Goal: Task Accomplishment & Management: Use online tool/utility

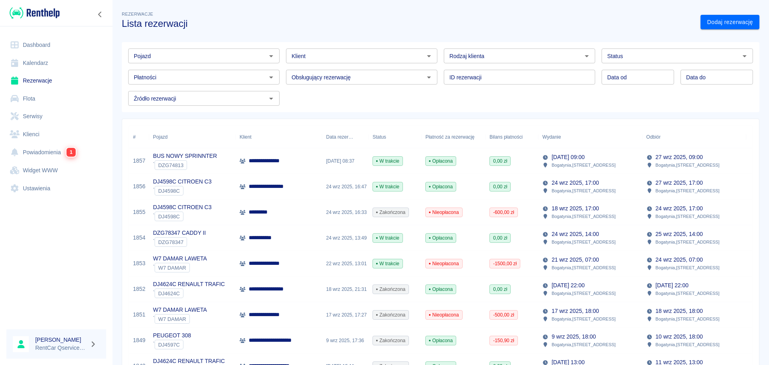
click at [241, 59] on input "Pojazd" at bounding box center [197, 56] width 133 height 10
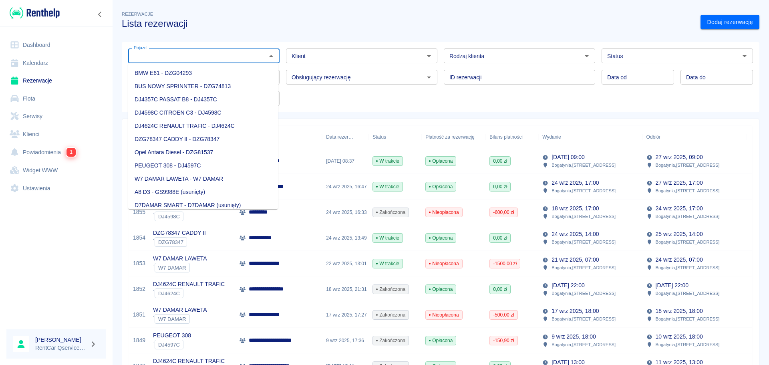
click at [169, 129] on li "DJ4624C RENAULT TRAFIC - DJ4624C" at bounding box center [203, 125] width 150 height 13
type input "DJ4624C RENAULT TRAFIC - DJ4624C"
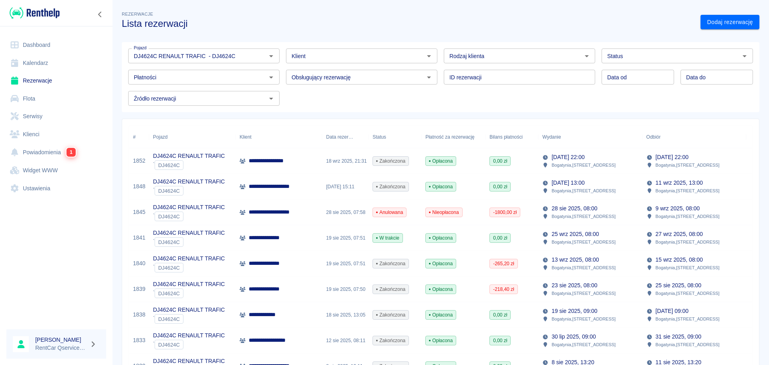
click at [649, 138] on div "Odbiór" at bounding box center [653, 137] width 14 height 22
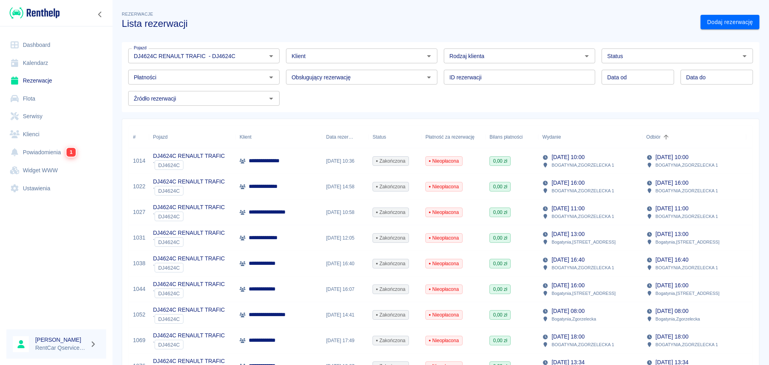
click at [654, 137] on div "Odbiór" at bounding box center [653, 137] width 14 height 22
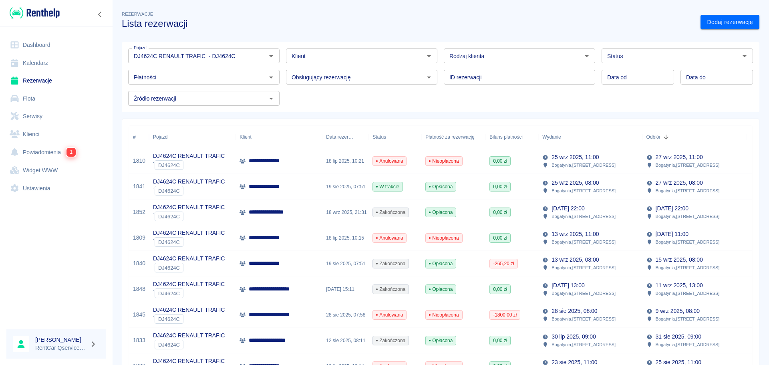
click at [228, 165] on div "DJ4624C RENAULT TRAFIC ` DJ4624C" at bounding box center [192, 161] width 86 height 26
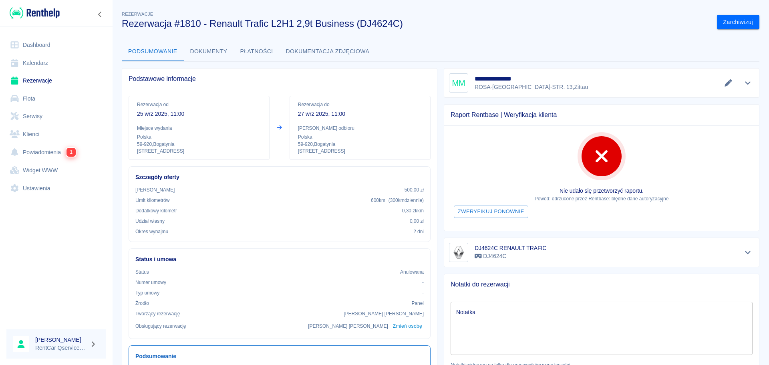
click at [218, 52] on button "Dokumenty" at bounding box center [209, 51] width 50 height 19
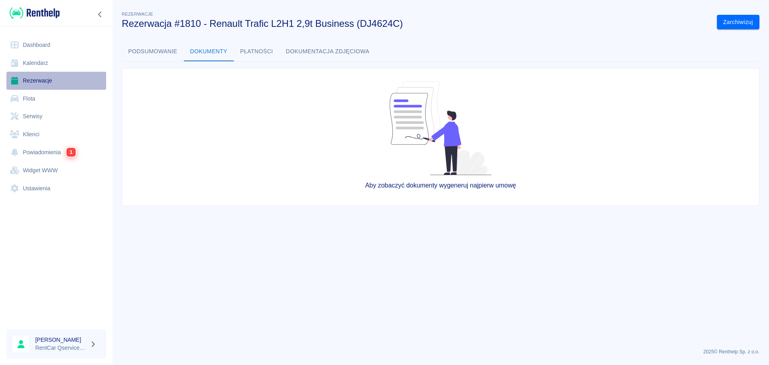
click at [38, 81] on link "Rezerwacje" at bounding box center [56, 81] width 100 height 18
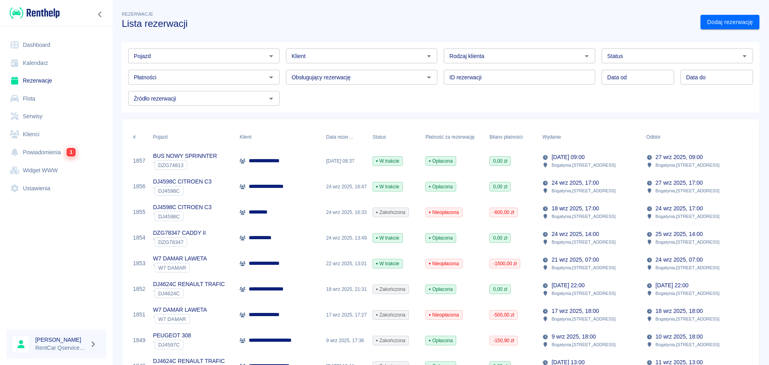
click at [200, 158] on p "BUS NOWY SPRINNTER" at bounding box center [185, 156] width 64 height 8
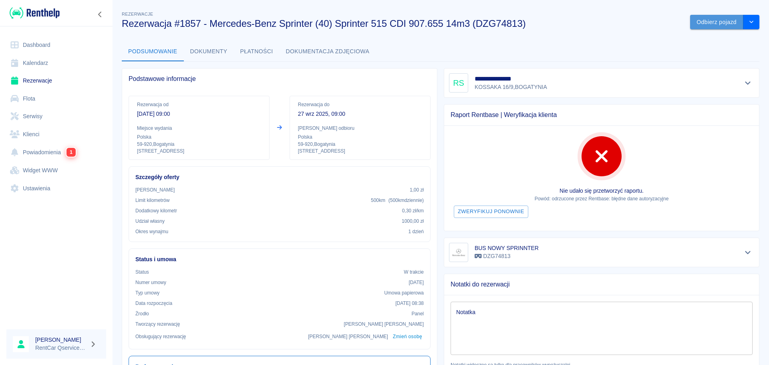
click at [718, 19] on button "Odbierz pojazd" at bounding box center [716, 22] width 53 height 15
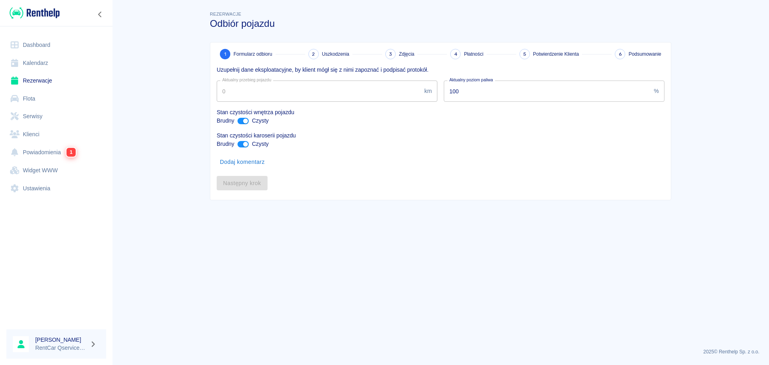
type input "63520"
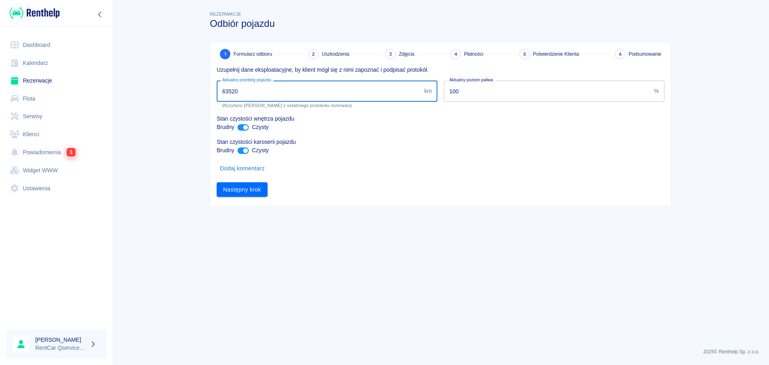
drag, startPoint x: 300, startPoint y: 95, endPoint x: 201, endPoint y: 89, distance: 98.7
click at [201, 89] on div "Rezerwacje Odbiór pojazdu 1 Formularz odbioru 2 Uszkodzenia 3 Zdjęcia 4 Płatnoś…" at bounding box center [440, 104] width 480 height 203
click at [96, 12] on icon "Zwiń nawigację" at bounding box center [100, 14] width 8 height 6
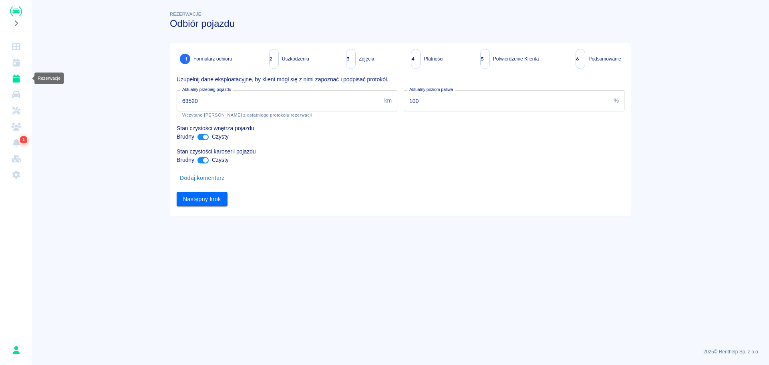
click at [19, 77] on icon "Rezerwacje" at bounding box center [15, 78] width 7 height 8
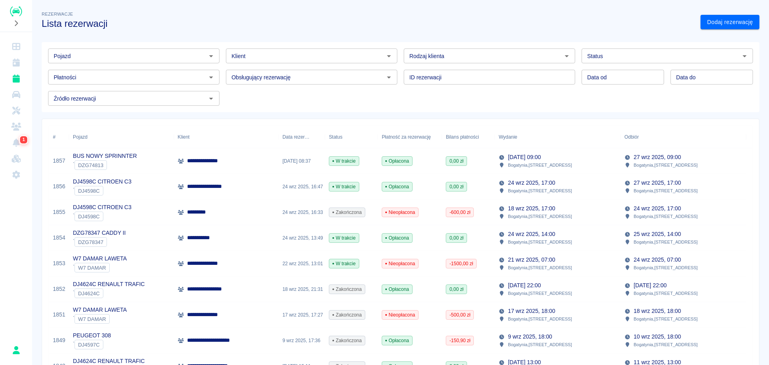
click at [78, 59] on input "Pojazd" at bounding box center [126, 56] width 153 height 10
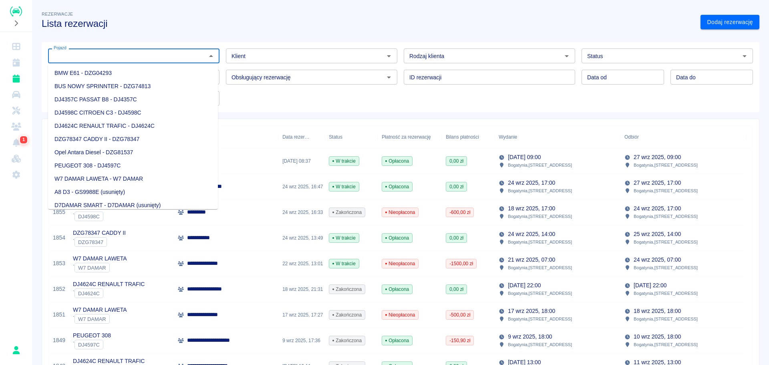
click at [103, 128] on li "DJ4624C RENAULT TRAFIC - DJ4624C" at bounding box center [133, 125] width 170 height 13
type input "DJ4624C RENAULT TRAFIC - DJ4624C"
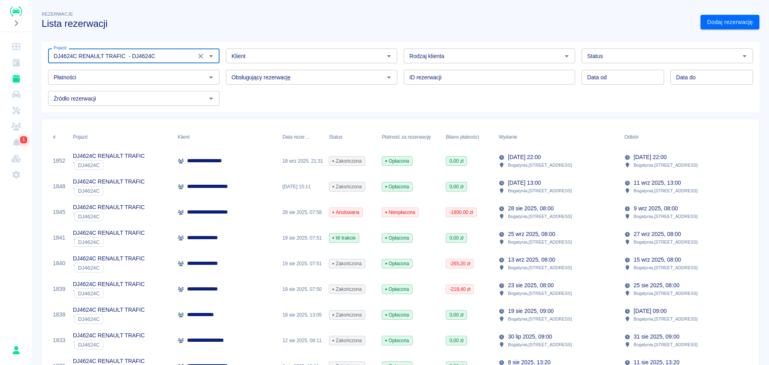
click at [630, 139] on div "Odbiór" at bounding box center [631, 137] width 14 height 22
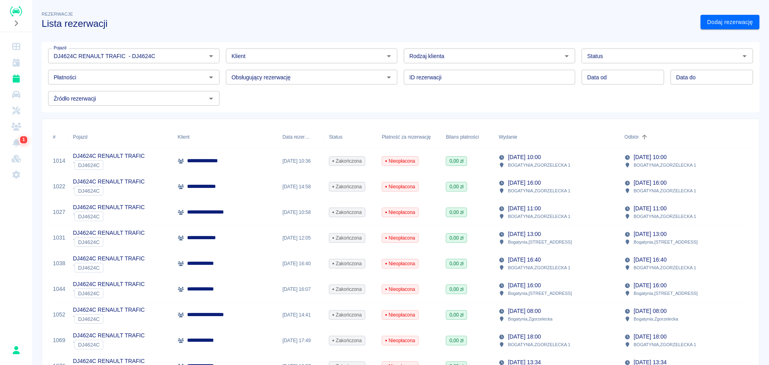
click at [630, 138] on div "Odbiór" at bounding box center [631, 137] width 14 height 22
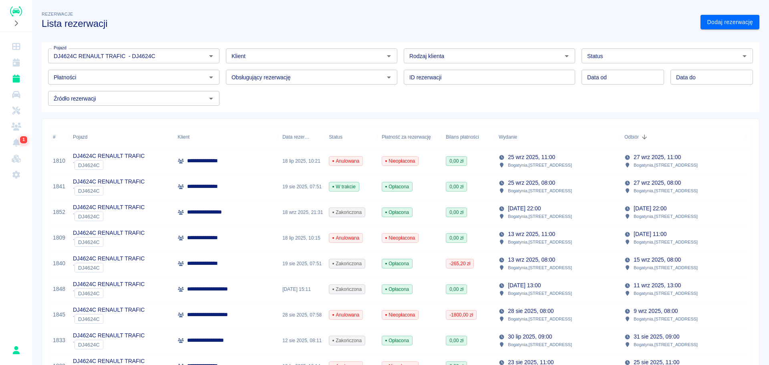
click at [120, 161] on div "` DJ4624C" at bounding box center [109, 165] width 72 height 10
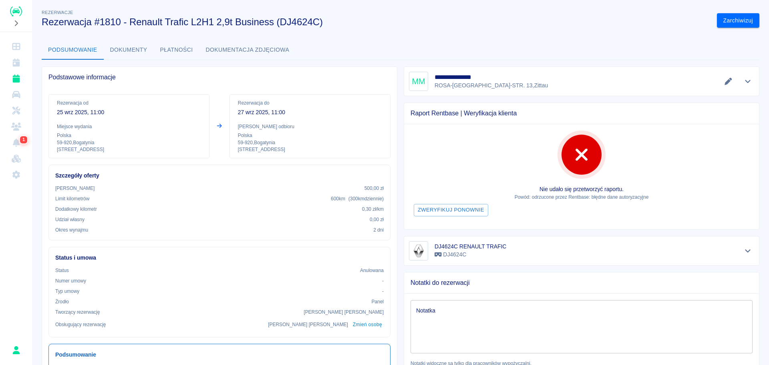
scroll to position [1, 0]
click at [156, 53] on button "Płatności" at bounding box center [177, 50] width 46 height 19
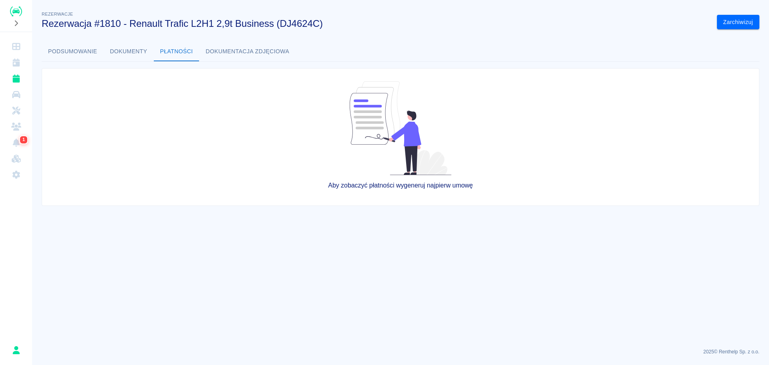
click at [126, 49] on button "Dokumenty" at bounding box center [129, 51] width 50 height 19
click at [167, 52] on button "Płatności" at bounding box center [177, 51] width 46 height 19
click at [244, 48] on button "Dokumentacja zdjęciowa" at bounding box center [247, 51] width 96 height 19
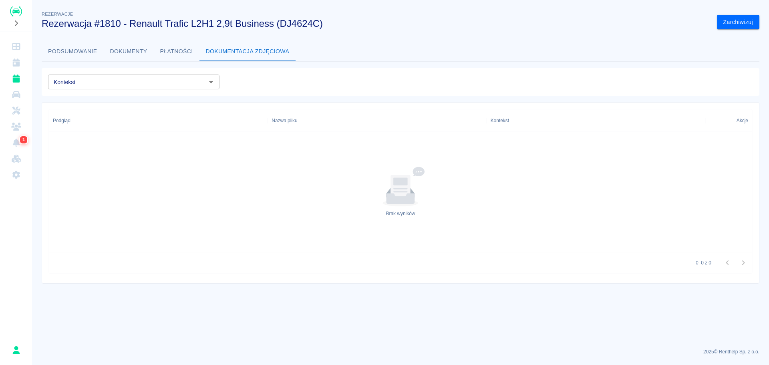
click at [77, 50] on button "Podsumowanie" at bounding box center [73, 51] width 62 height 19
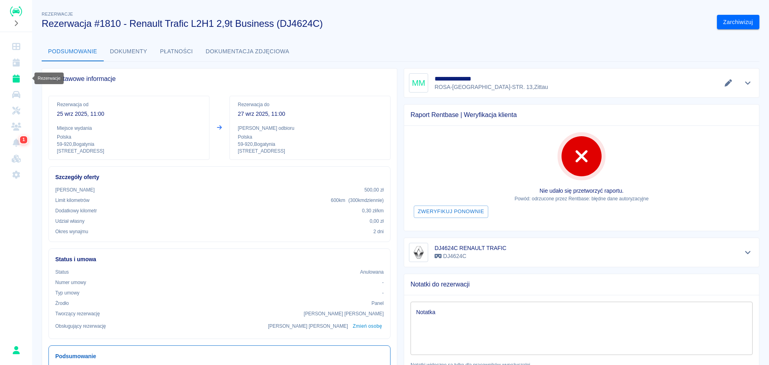
click at [20, 82] on icon "Rezerwacje" at bounding box center [16, 78] width 10 height 8
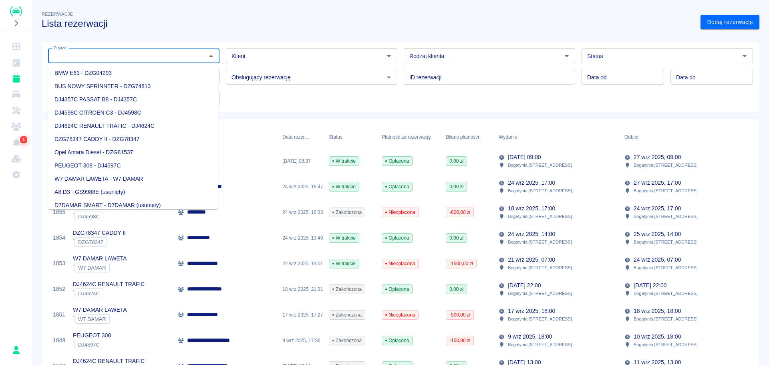
click at [121, 56] on input "Pojazd" at bounding box center [126, 56] width 153 height 10
click at [95, 128] on li "DJ4624C RENAULT TRAFIC - DJ4624C" at bounding box center [133, 125] width 170 height 13
type input "DJ4624C RENAULT TRAFIC - DJ4624C"
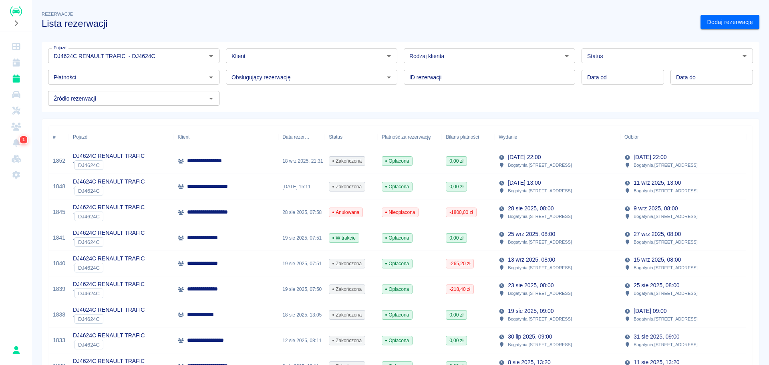
click at [659, 241] on p "Bogatynia , [STREET_ADDRESS]" at bounding box center [665, 241] width 64 height 7
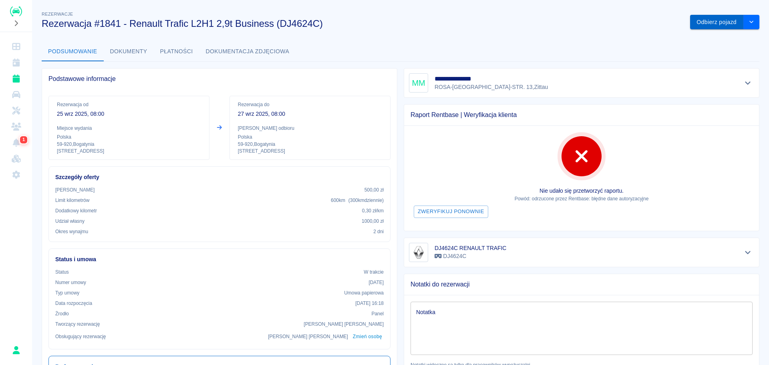
click at [697, 18] on button "Odbierz pojazd" at bounding box center [716, 22] width 53 height 15
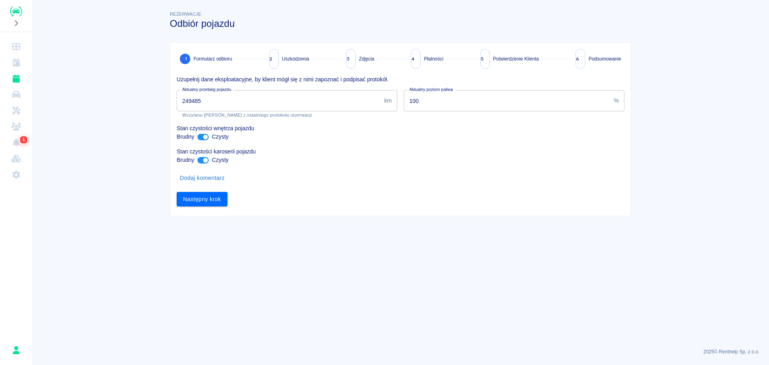
click at [211, 102] on input "249485" at bounding box center [279, 100] width 204 height 21
type input "2"
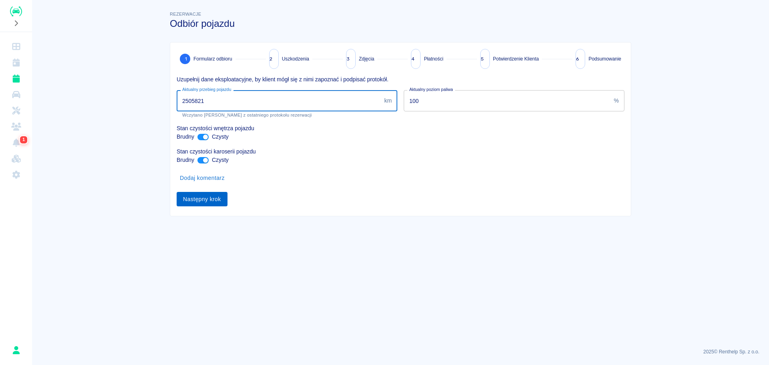
type input "2505821"
click at [211, 203] on button "Następny krok" at bounding box center [202, 199] width 51 height 15
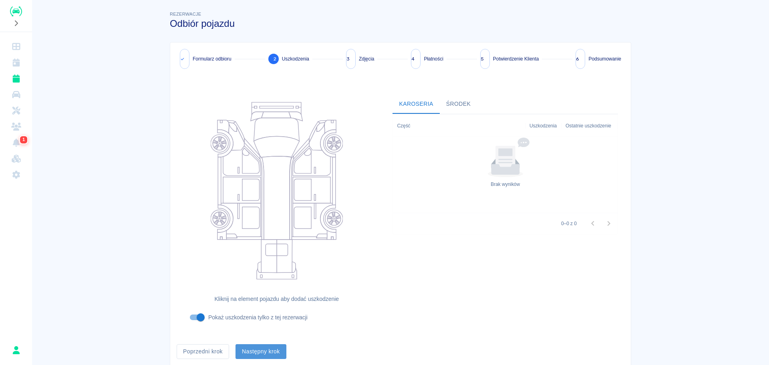
click at [267, 351] on button "Następny krok" at bounding box center [260, 351] width 51 height 15
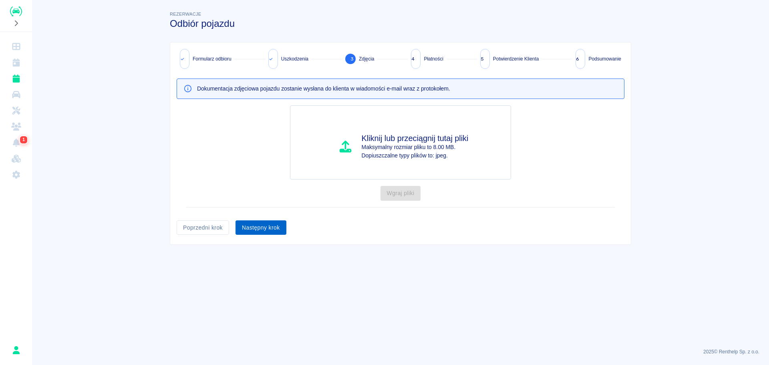
click at [272, 223] on button "Następny krok" at bounding box center [260, 227] width 51 height 15
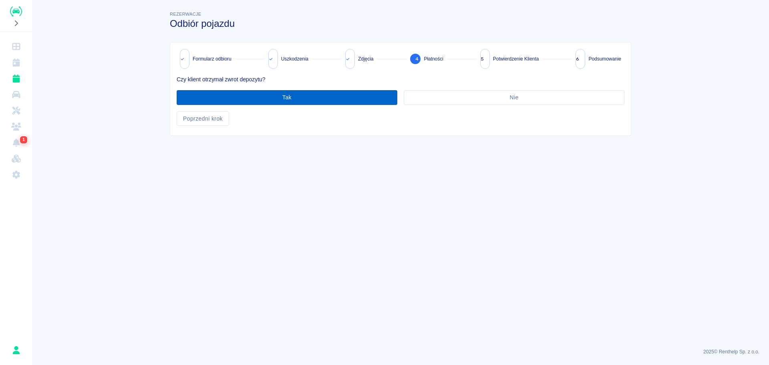
click at [314, 101] on button "Tak" at bounding box center [287, 97] width 221 height 15
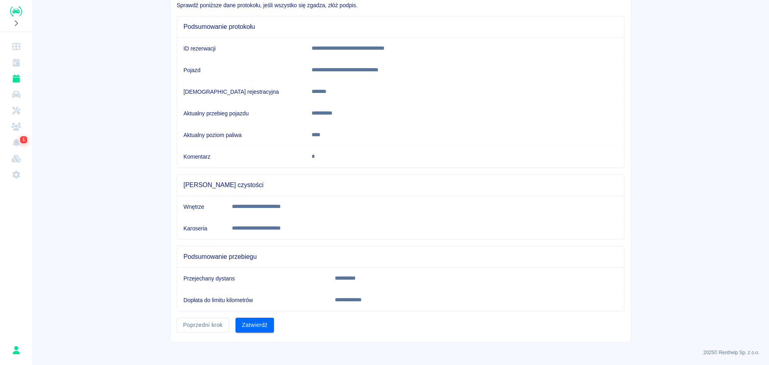
scroll to position [75, 0]
click at [217, 324] on button "Poprzedni krok" at bounding box center [203, 324] width 52 height 15
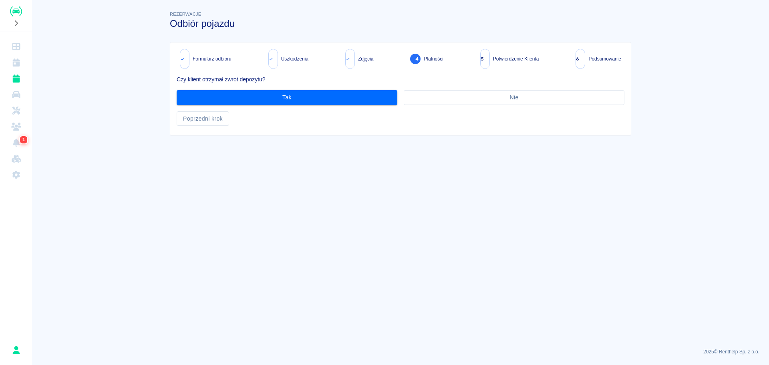
scroll to position [0, 0]
click at [210, 119] on button "Poprzedni krok" at bounding box center [203, 118] width 52 height 15
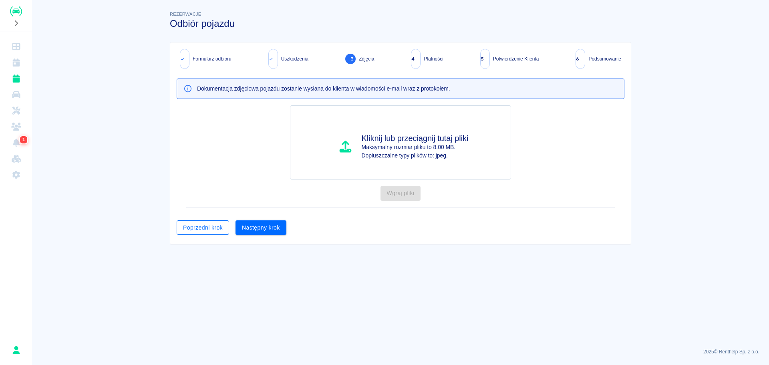
click at [212, 231] on button "Poprzedni krok" at bounding box center [203, 227] width 52 height 15
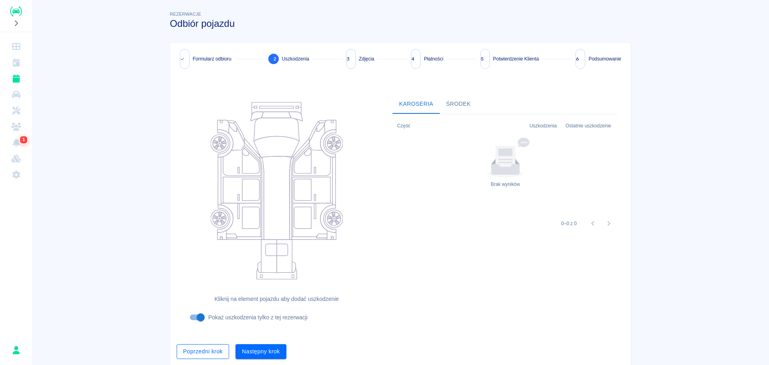
click at [197, 357] on button "Poprzedni krok" at bounding box center [203, 351] width 52 height 15
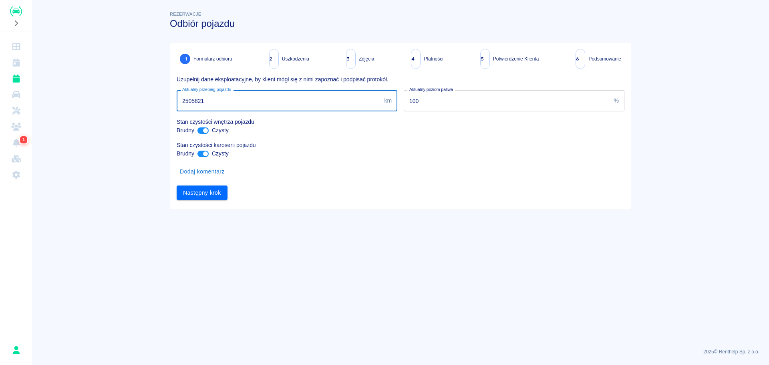
drag, startPoint x: 200, startPoint y: 100, endPoint x: 158, endPoint y: 99, distance: 41.7
click at [158, 99] on main "Rezerwacje Odbiór pojazdu 1 Formularz odbioru 2 Uszkodzenia 3 Zdjęcia 4 Płatnoś…" at bounding box center [400, 176] width 737 height 332
type input "250821"
click at [191, 191] on button "Następny krok" at bounding box center [202, 192] width 51 height 15
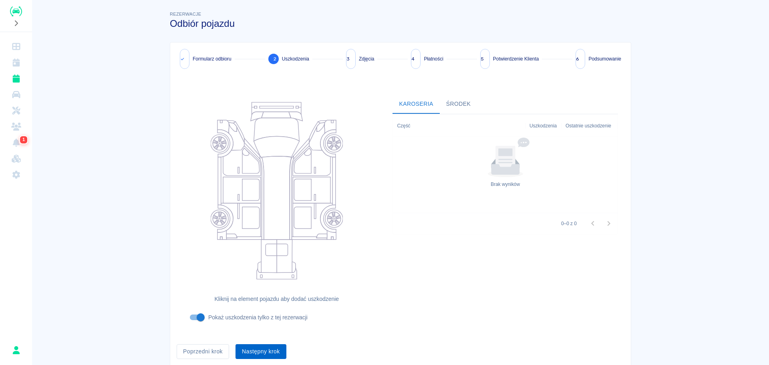
click at [253, 349] on button "Następny krok" at bounding box center [260, 351] width 51 height 15
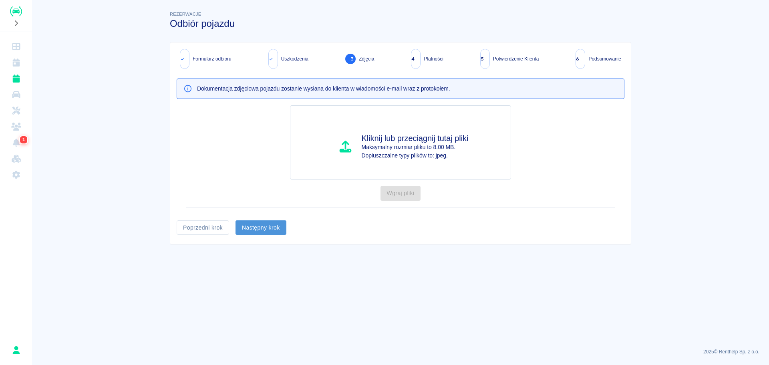
click at [268, 230] on button "Następny krok" at bounding box center [260, 227] width 51 height 15
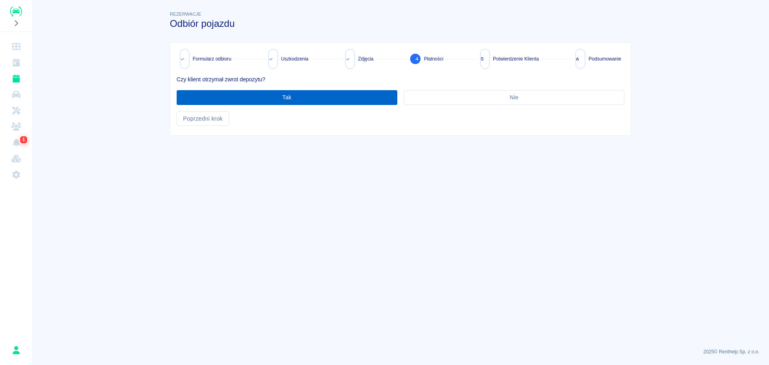
click at [292, 99] on button "Tak" at bounding box center [287, 97] width 221 height 15
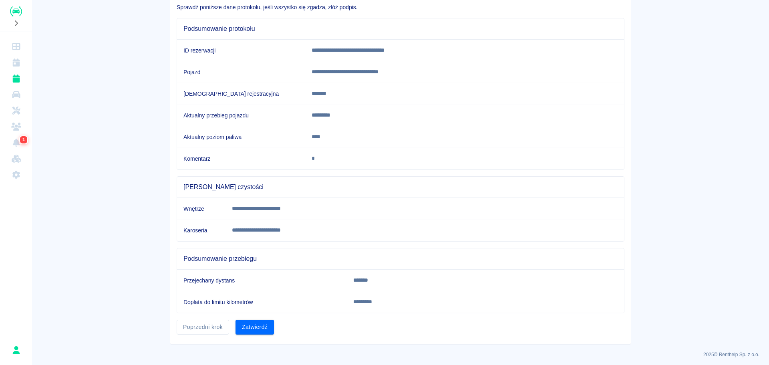
scroll to position [75, 0]
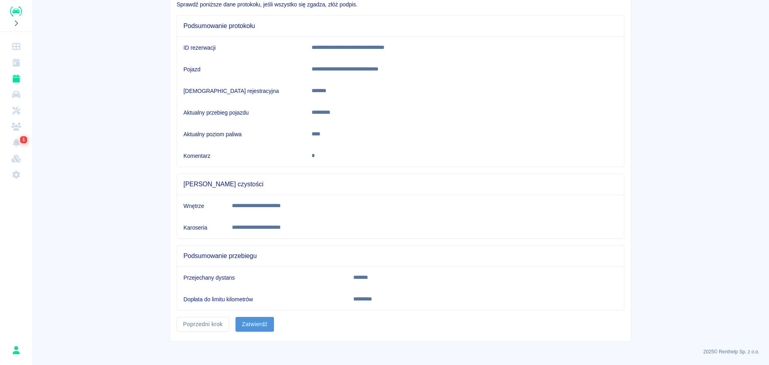
click at [250, 322] on button "Zatwierdź" at bounding box center [254, 324] width 38 height 15
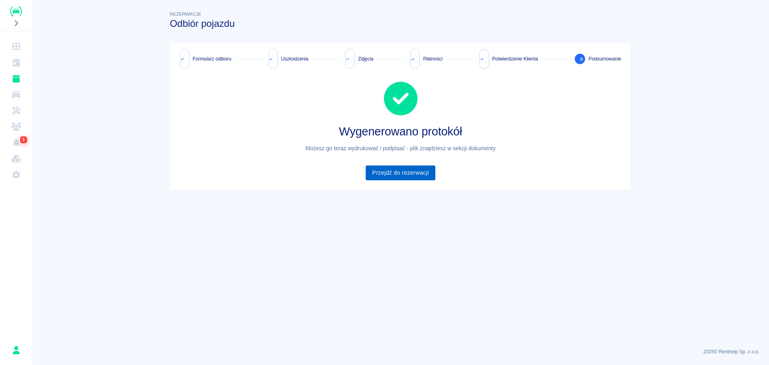
click at [388, 171] on link "Przejdź do rezerwacji" at bounding box center [400, 172] width 69 height 15
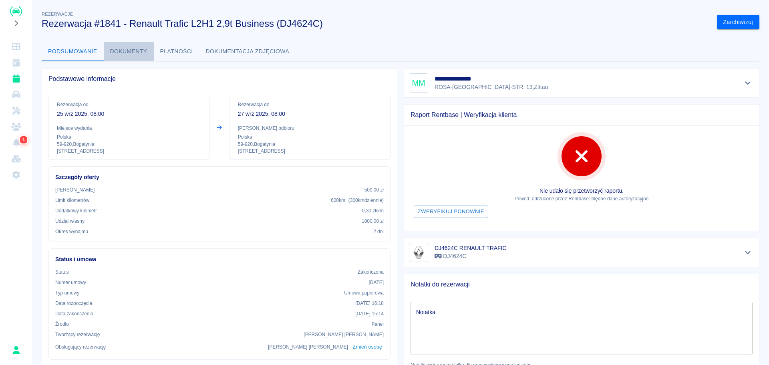
click at [124, 51] on button "Dokumenty" at bounding box center [129, 51] width 50 height 19
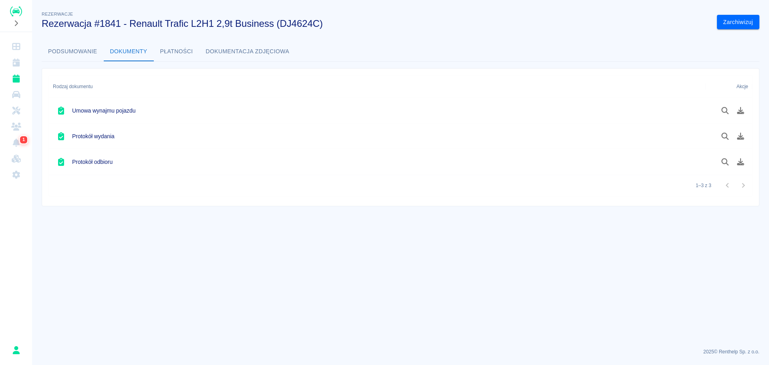
click at [541, 161] on div "Protokół odbioru" at bounding box center [377, 162] width 656 height 26
click at [747, 163] on button "Pobierz dokument" at bounding box center [741, 162] width 16 height 14
